Goal: Information Seeking & Learning: Stay updated

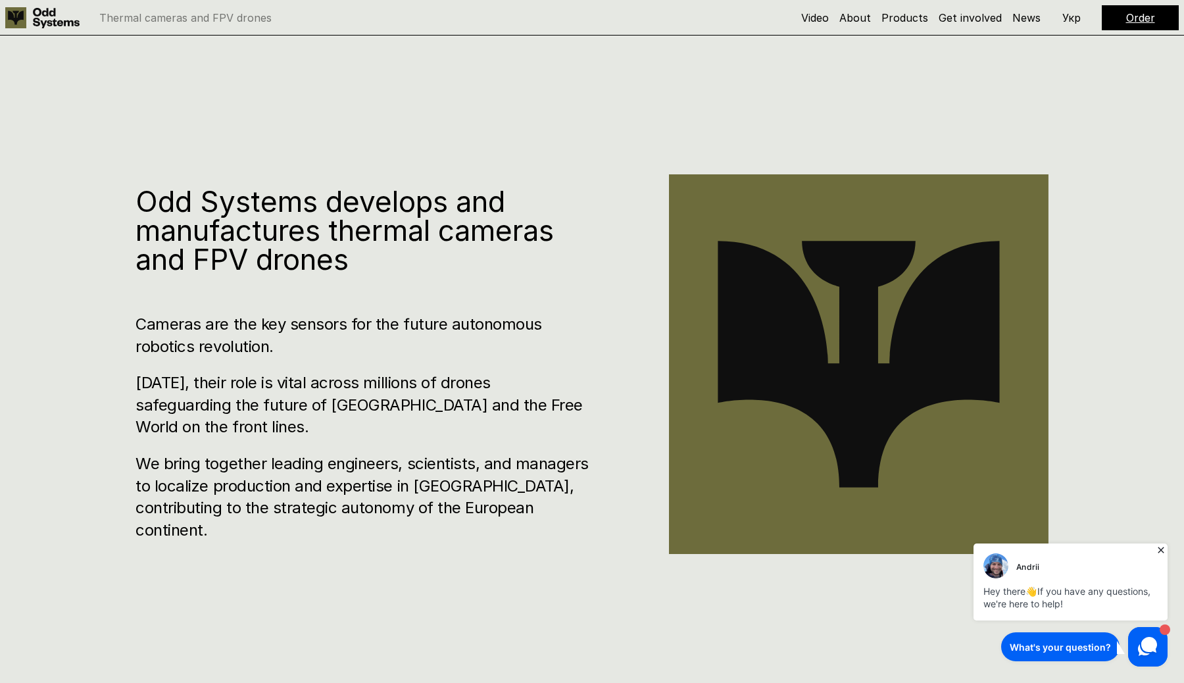
scroll to position [713, 0]
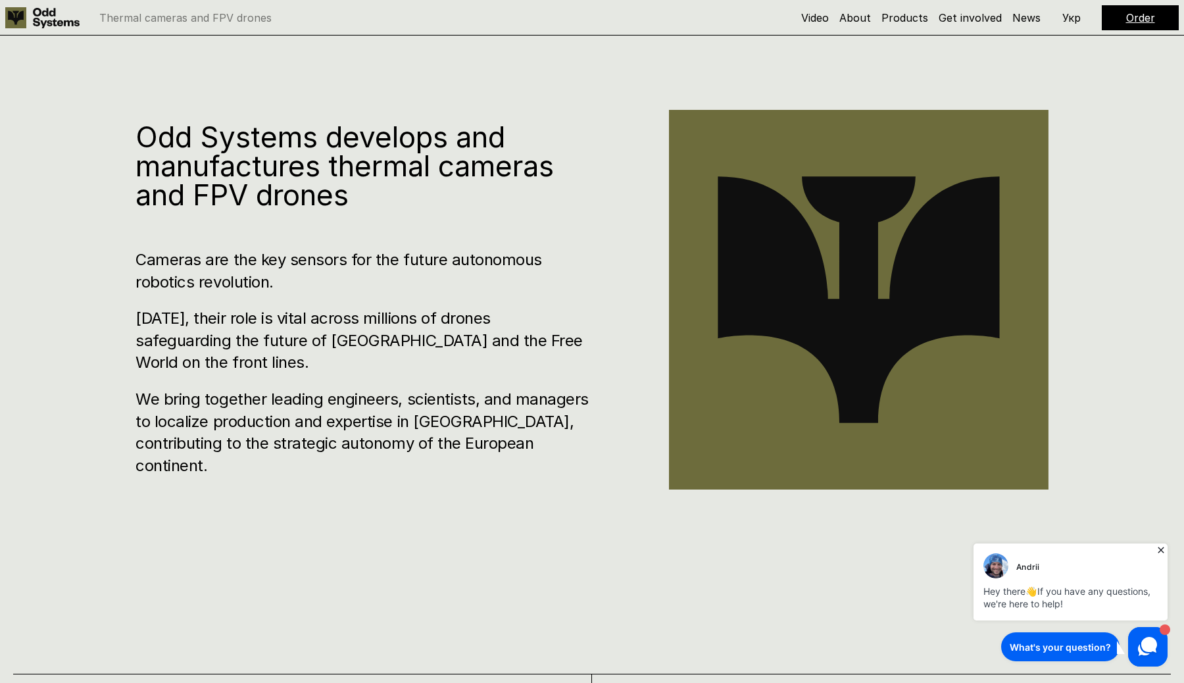
click at [1159, 550] on icon at bounding box center [1161, 550] width 13 height 13
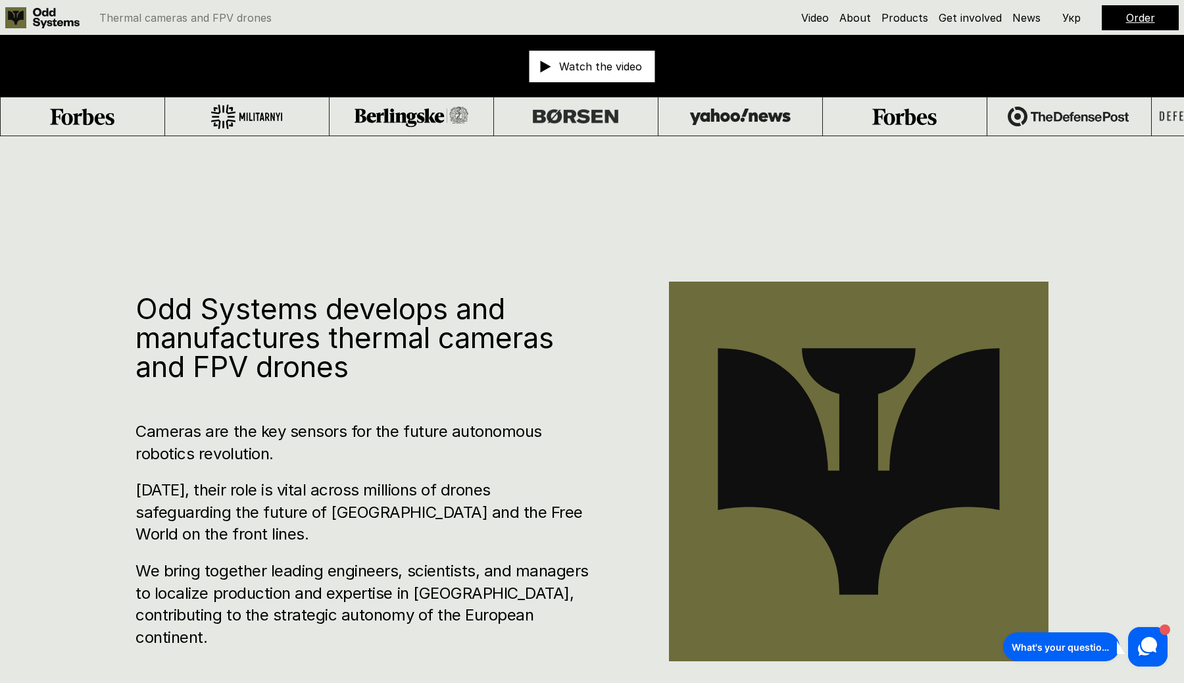
scroll to position [0, 0]
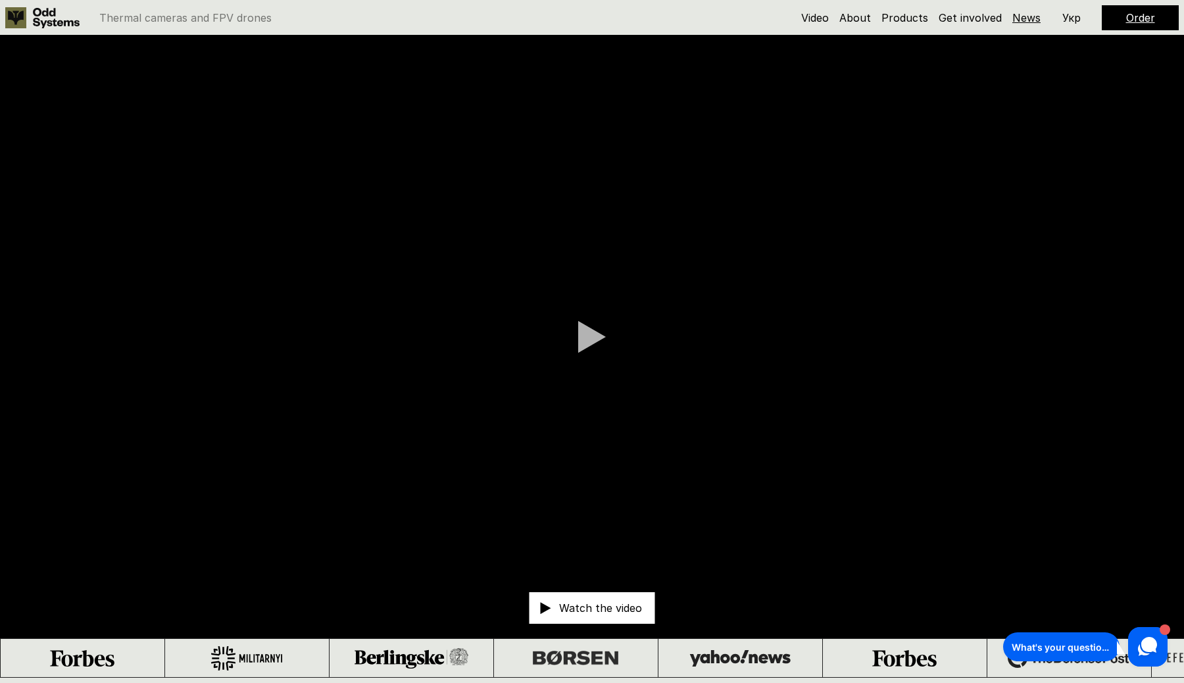
click at [1017, 19] on link "News" at bounding box center [1027, 17] width 28 height 13
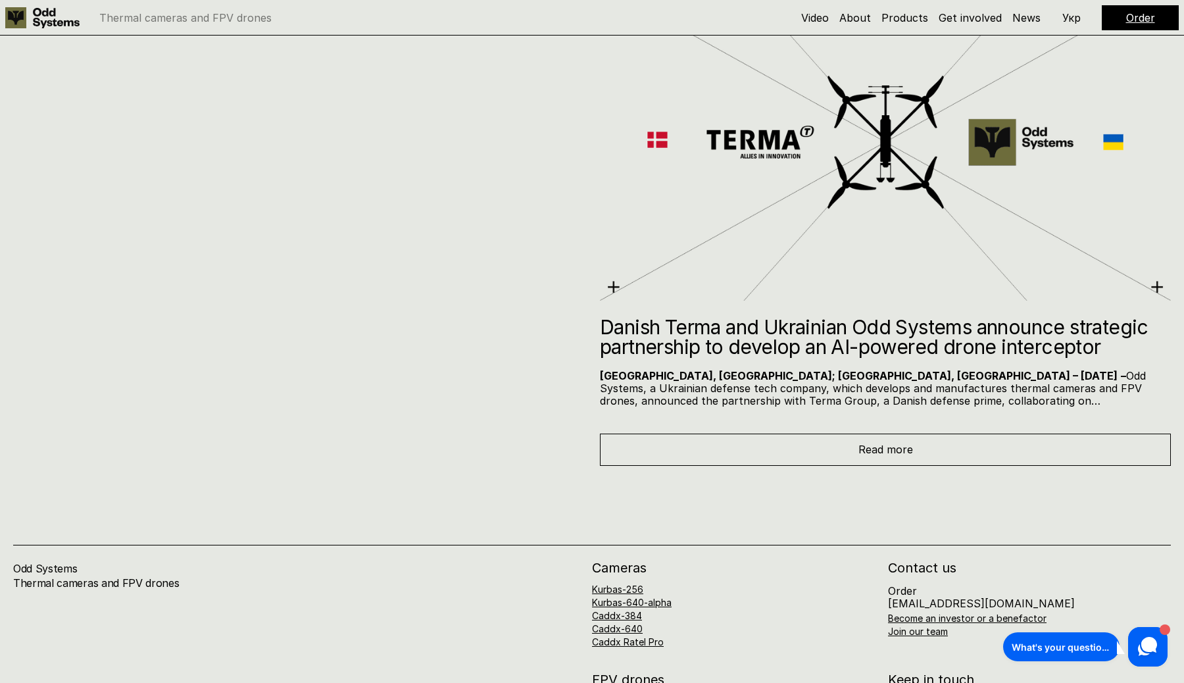
scroll to position [9024, 0]
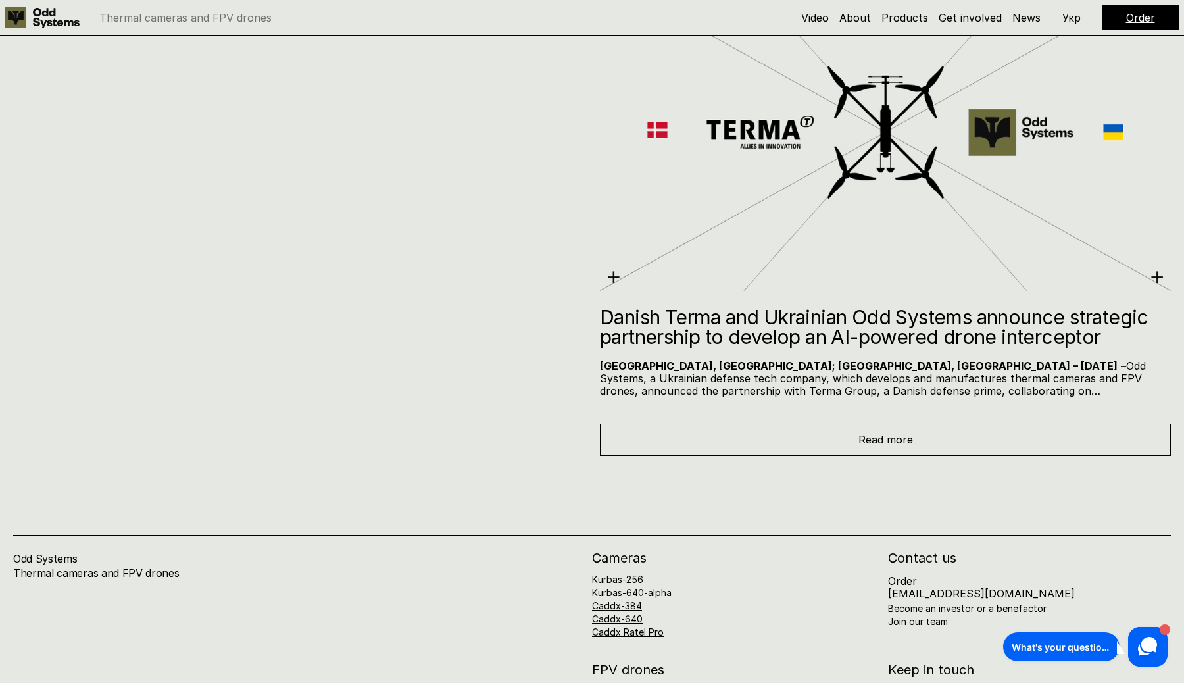
click at [842, 447] on div "Read more" at bounding box center [885, 440] width 571 height 32
